Goal: Information Seeking & Learning: Find specific page/section

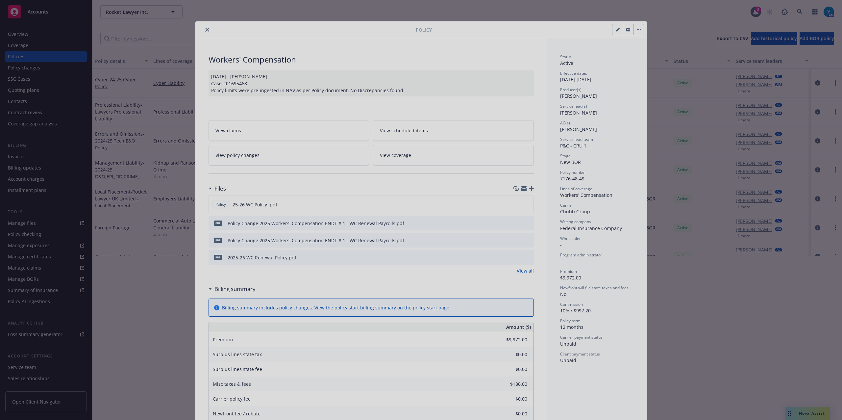
scroll to position [20, 0]
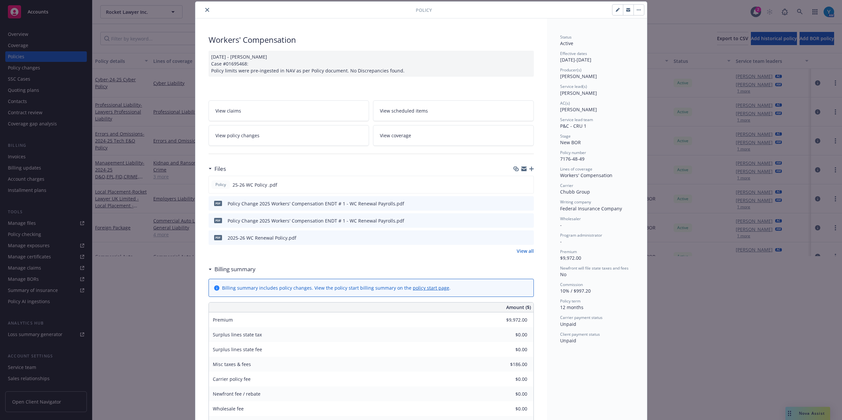
click at [205, 9] on icon "close" at bounding box center [207, 10] width 4 height 4
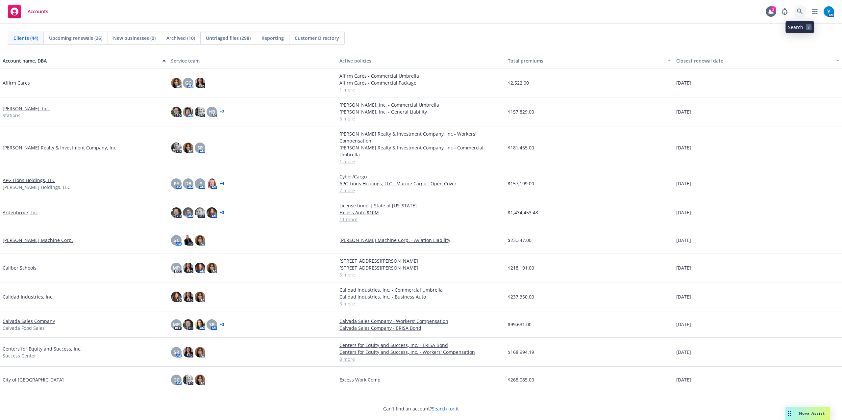
click at [802, 11] on icon at bounding box center [800, 12] width 6 height 6
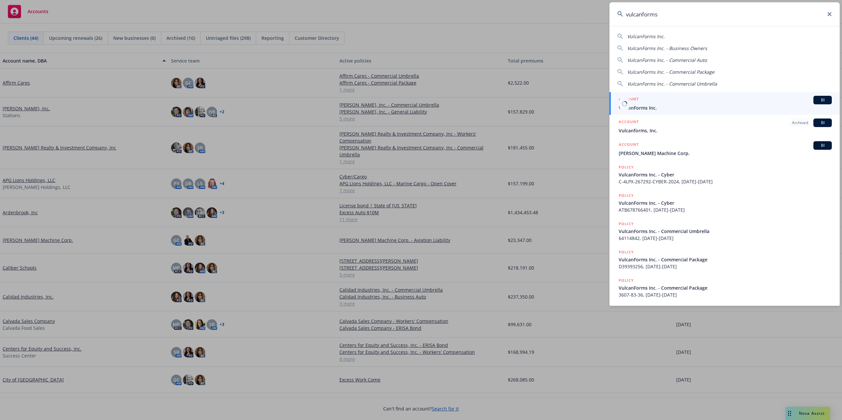
type input "vulcanforms"
click at [658, 108] on span "VulcanForms Inc." at bounding box center [725, 107] width 213 height 7
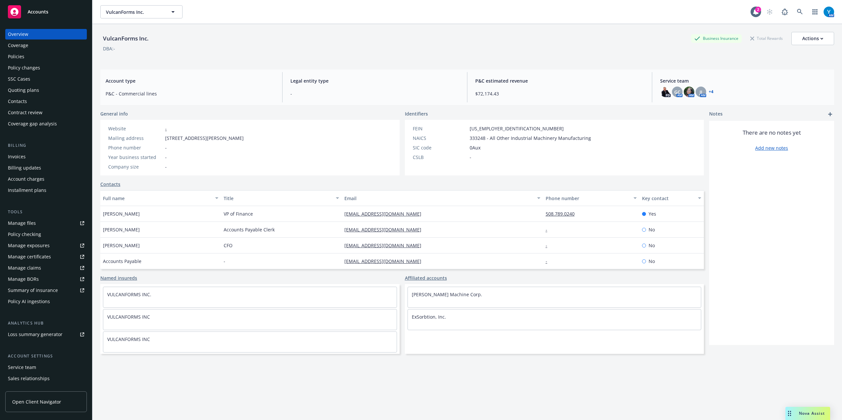
click at [32, 66] on div "Policy changes" at bounding box center [24, 67] width 32 height 11
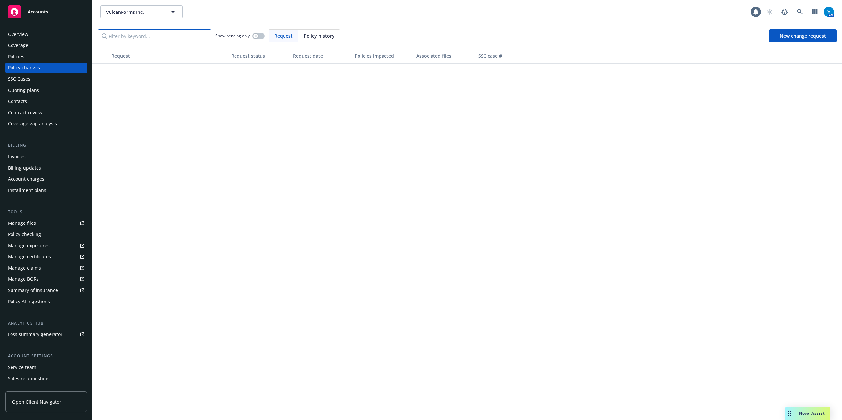
click at [147, 34] on input "Filter by keyword..." at bounding box center [155, 35] width 114 height 13
click at [102, 81] on div at bounding box center [100, 78] width 16 height 30
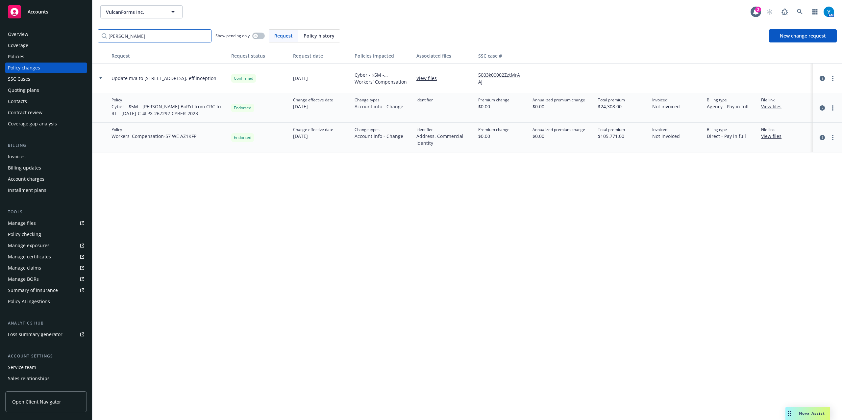
drag, startPoint x: 149, startPoint y: 36, endPoint x: 49, endPoint y: 33, distance: 100.3
click at [49, 33] on div "Accounts Overview Coverage Policies Policy changes SSC Cases Quoting plans Cont…" at bounding box center [421, 210] width 842 height 420
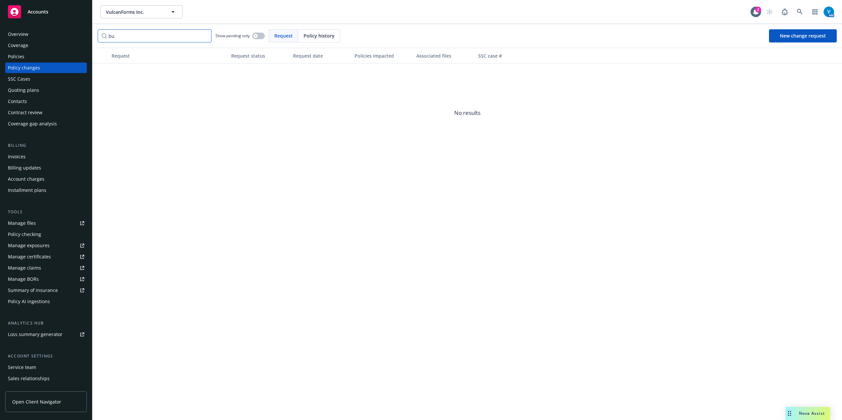
type input "b"
type input "m"
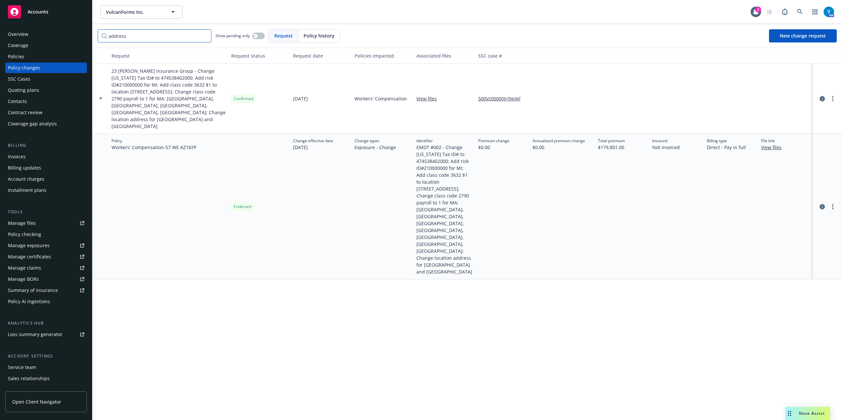
type input "address"
click at [101, 97] on icon at bounding box center [100, 98] width 3 height 2
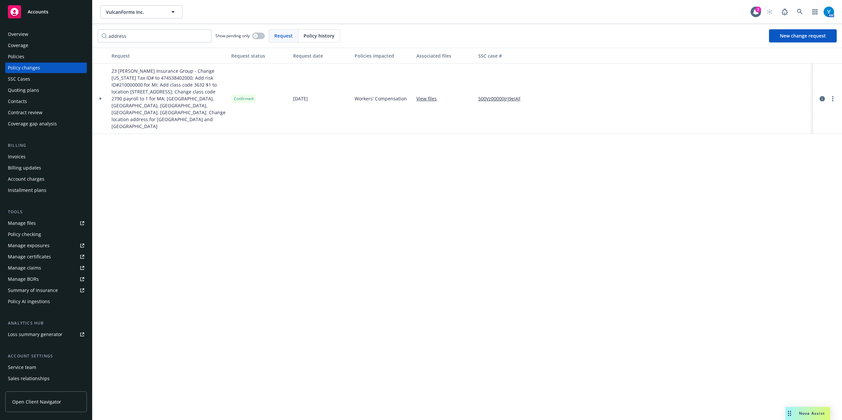
drag, startPoint x: 39, startPoint y: 7, endPoint x: 52, endPoint y: 4, distance: 12.5
click at [39, 7] on div "Accounts" at bounding box center [46, 11] width 76 height 13
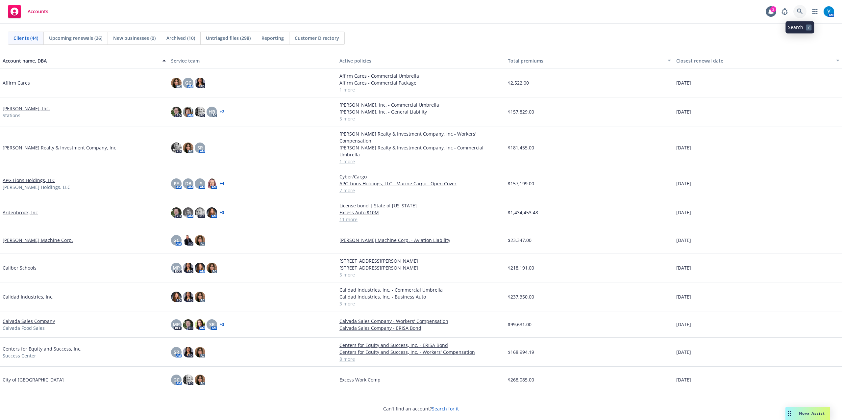
click at [802, 12] on icon at bounding box center [800, 12] width 6 height 6
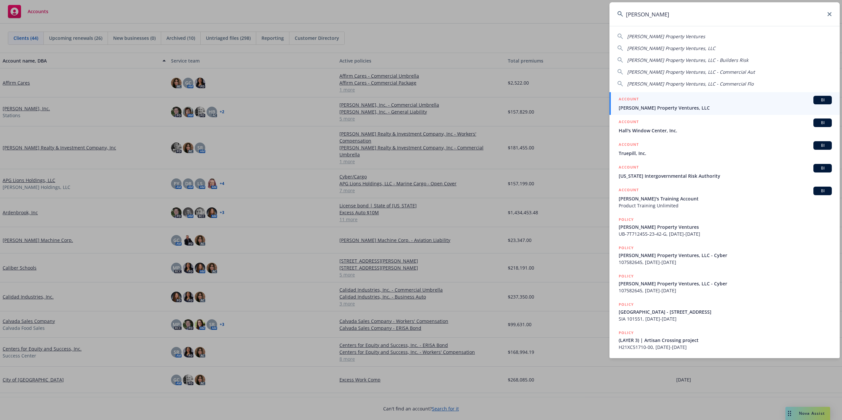
type input "windy hill"
click at [670, 105] on span "Windy Hill Property Ventures, LLC" at bounding box center [725, 107] width 213 height 7
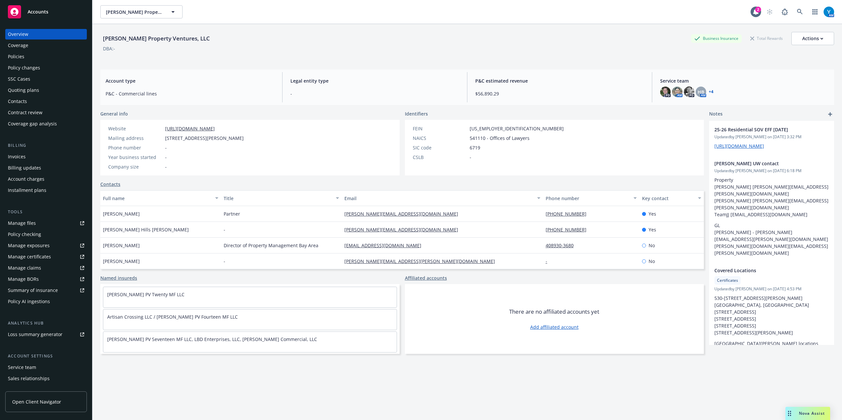
click at [30, 60] on div "Policies" at bounding box center [46, 56] width 76 height 11
